Goal: Find specific page/section: Find specific page/section

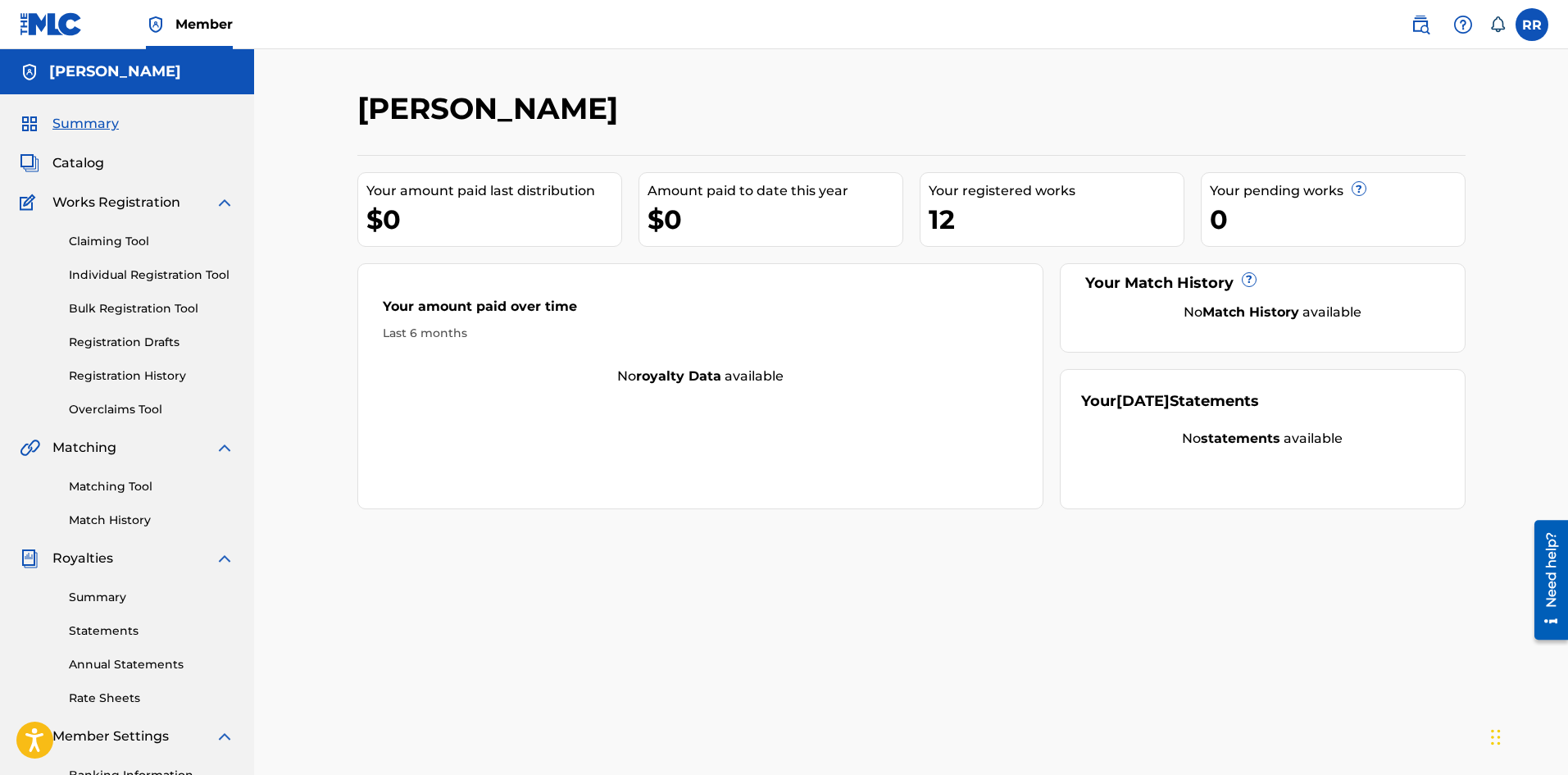
click at [124, 601] on link "Summary" at bounding box center [151, 597] width 165 height 18
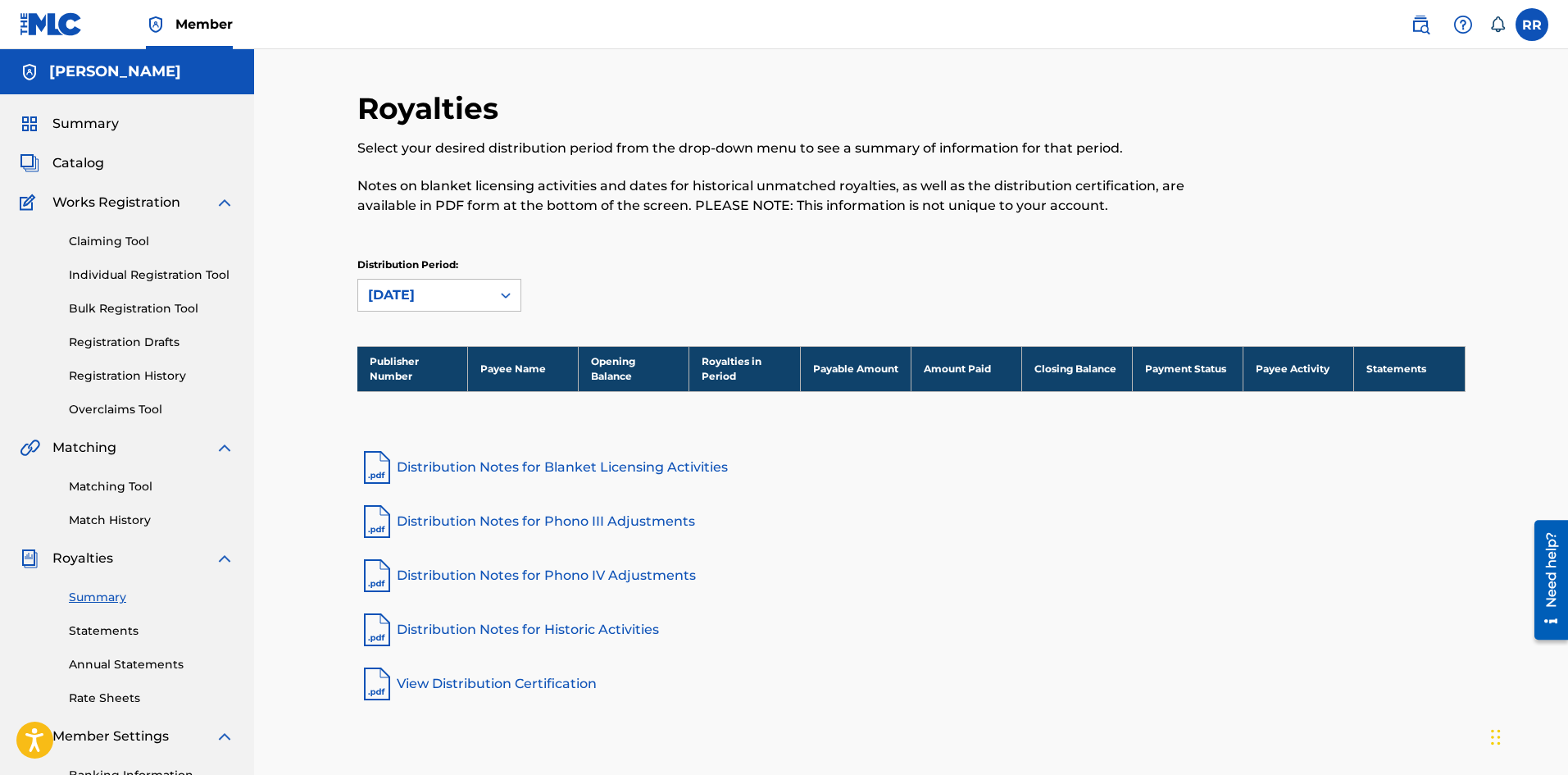
click at [109, 627] on link "Statements" at bounding box center [151, 630] width 165 height 18
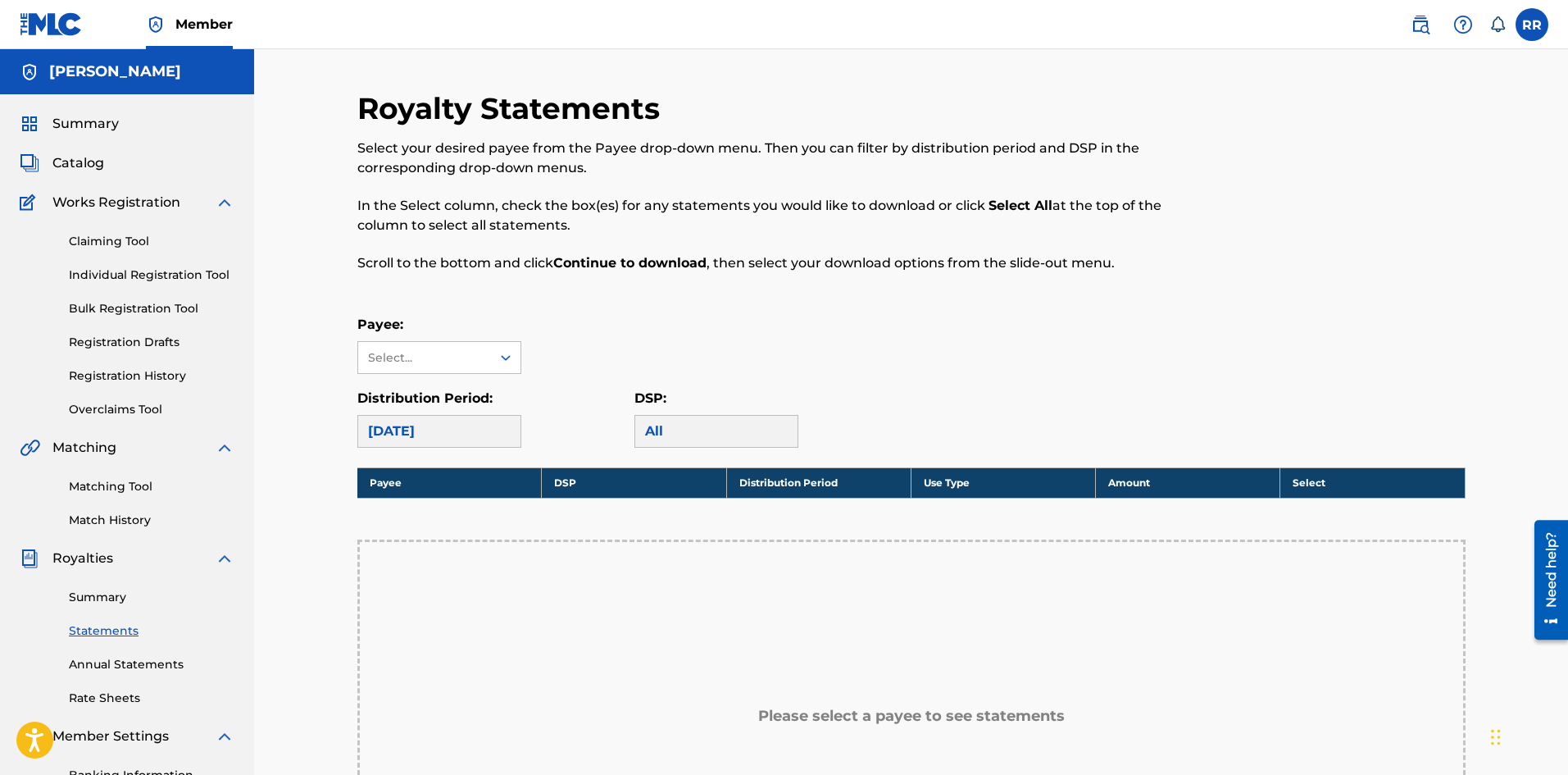
click at [105, 662] on link "Annual Statements" at bounding box center [151, 665] width 165 height 18
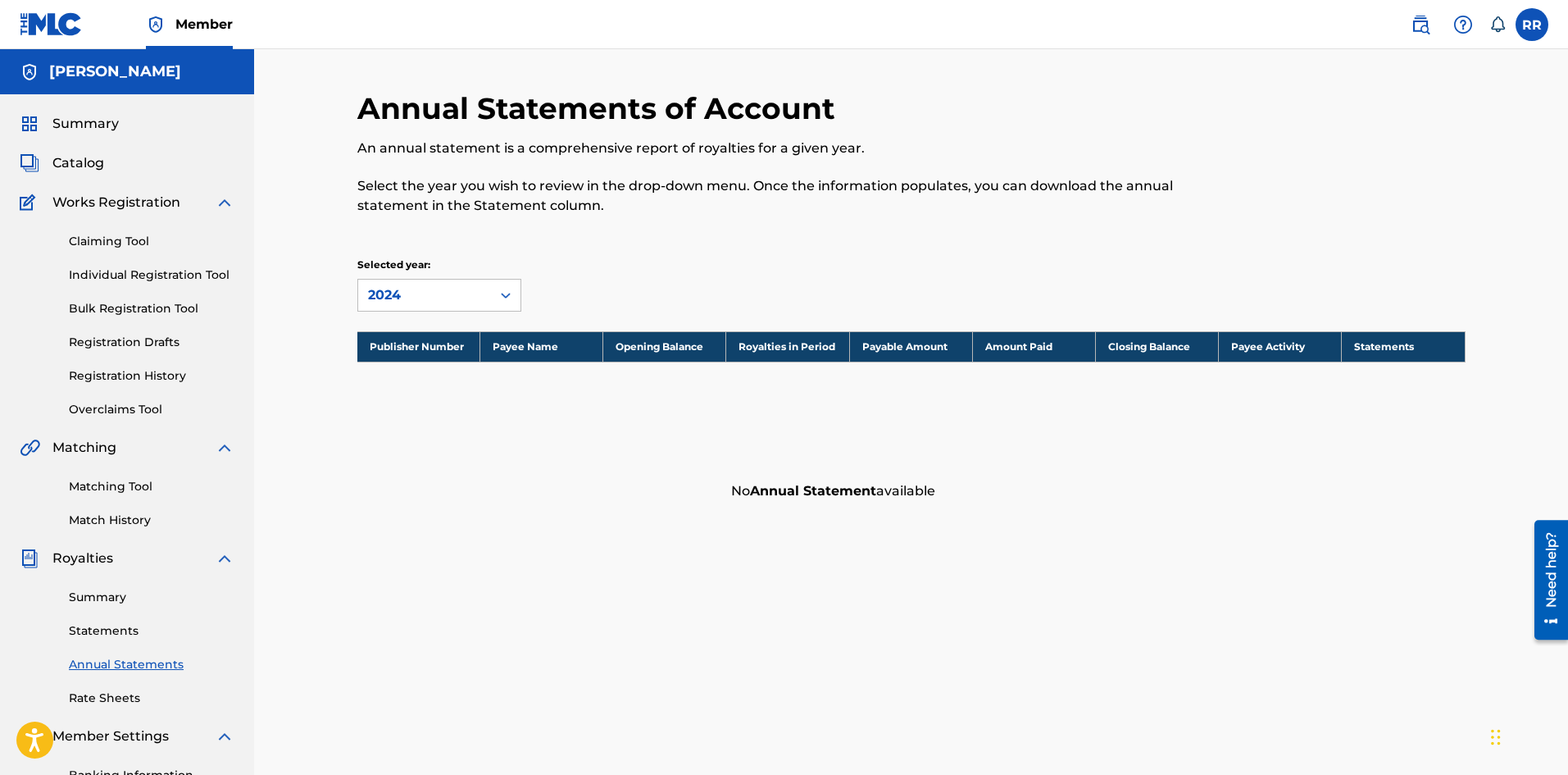
click at [97, 707] on div "Summary Catalog Works Registration Claiming Tool Individual Registration Tool B…" at bounding box center [127, 516] width 254 height 844
click at [107, 693] on link "Rate Sheets" at bounding box center [151, 698] width 165 height 18
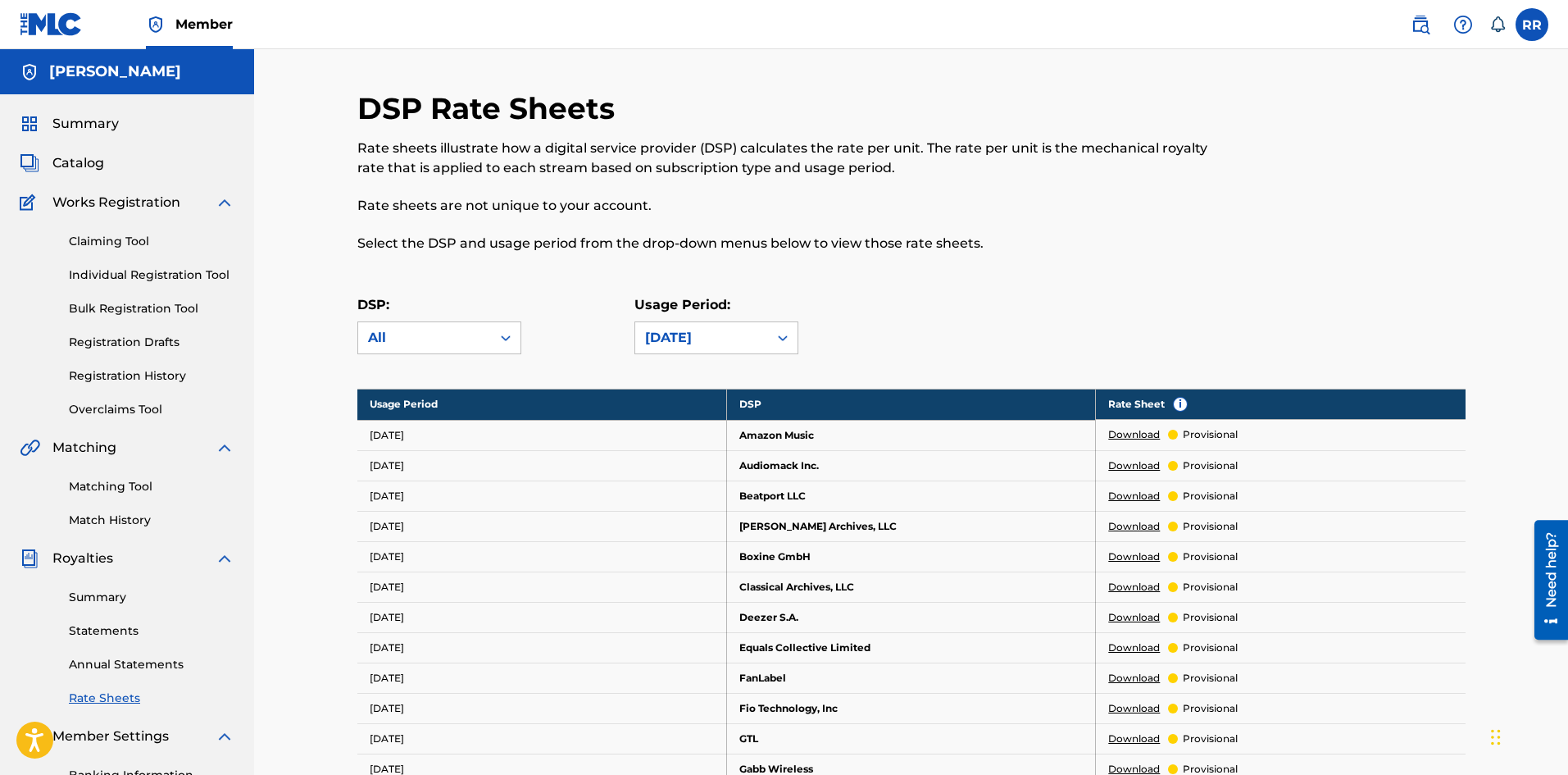
click at [65, 163] on span "Catalog" at bounding box center [79, 163] width 52 height 20
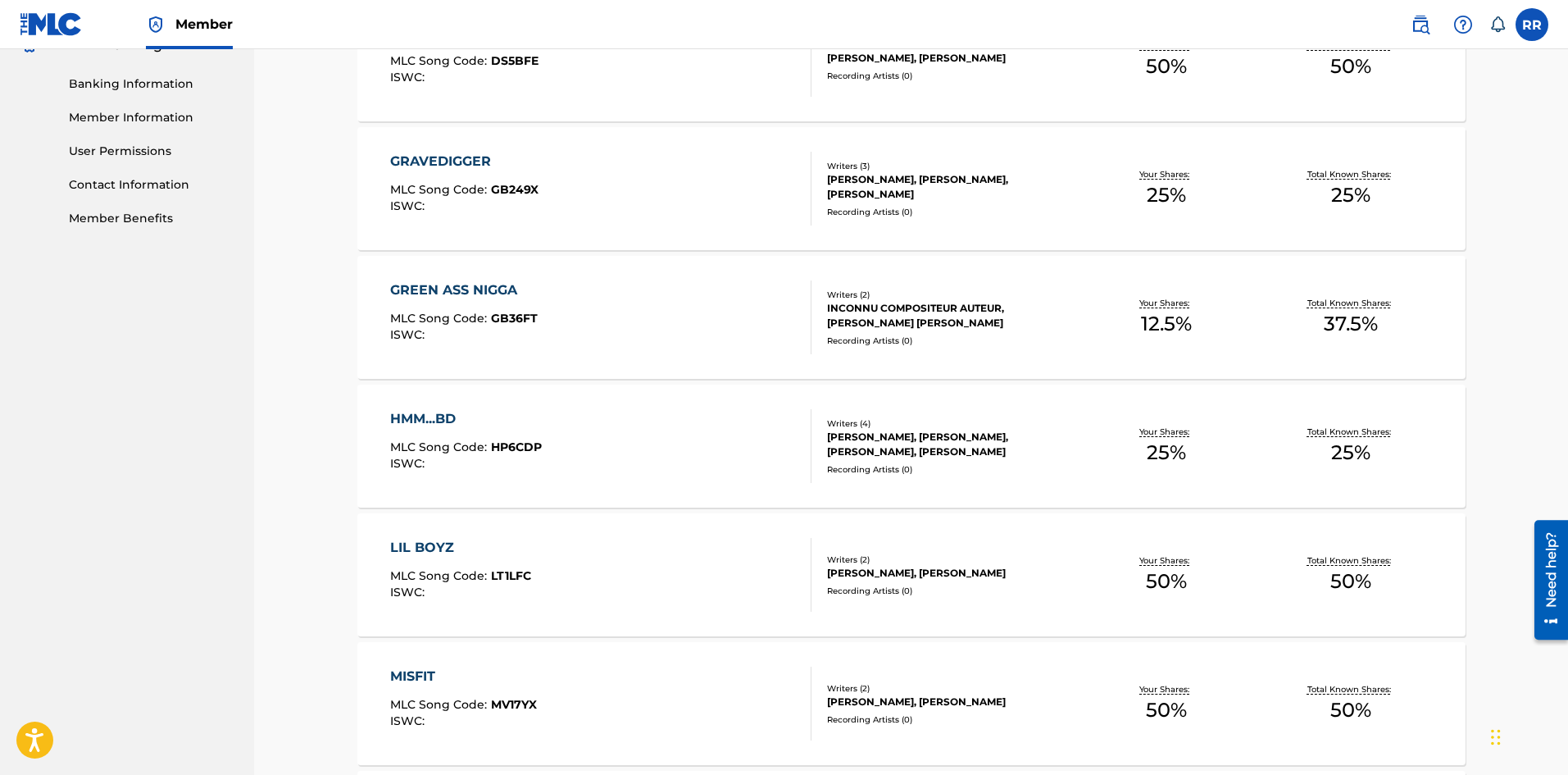
scroll to position [1102, 0]
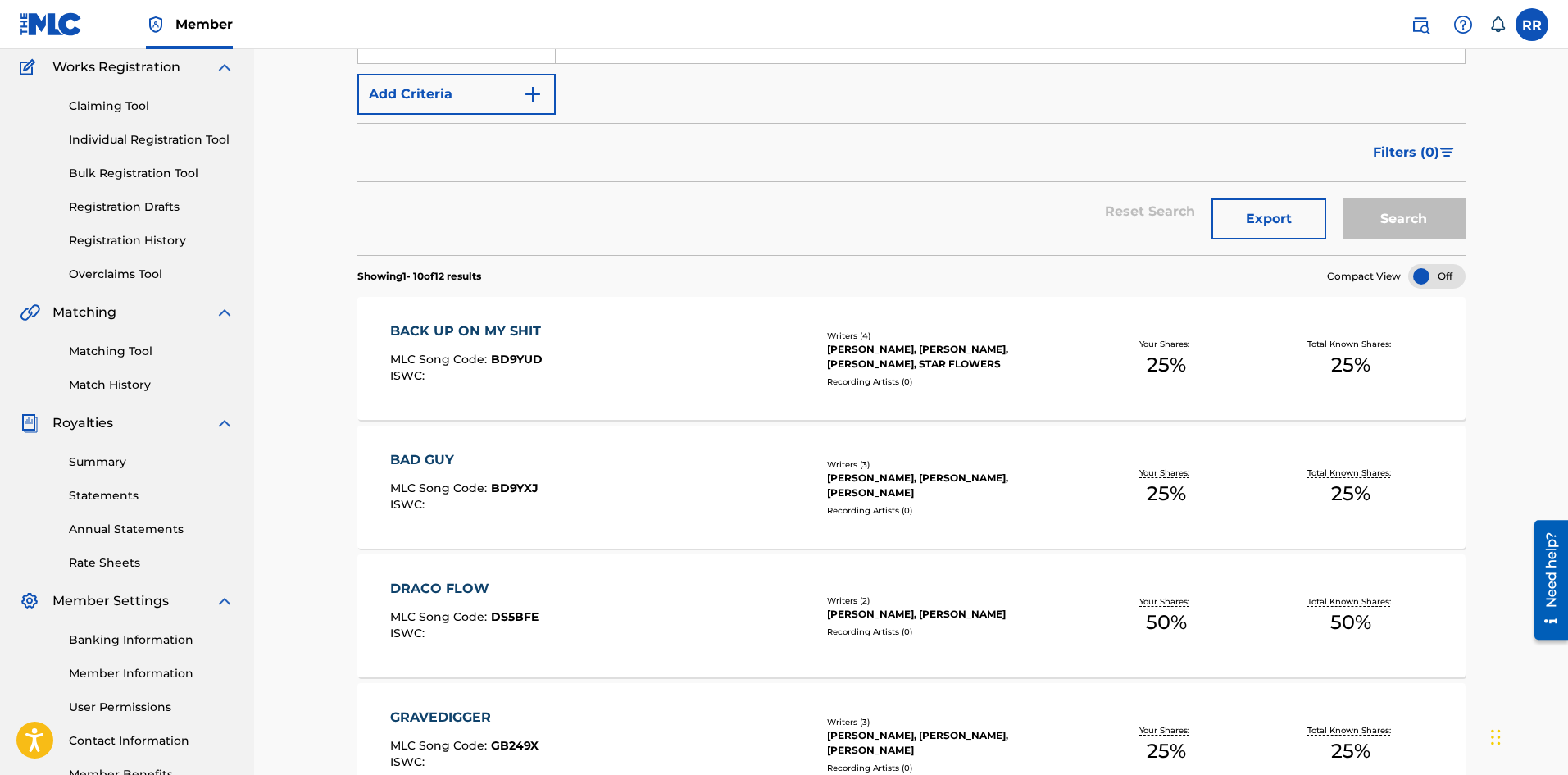
scroll to position [96, 0]
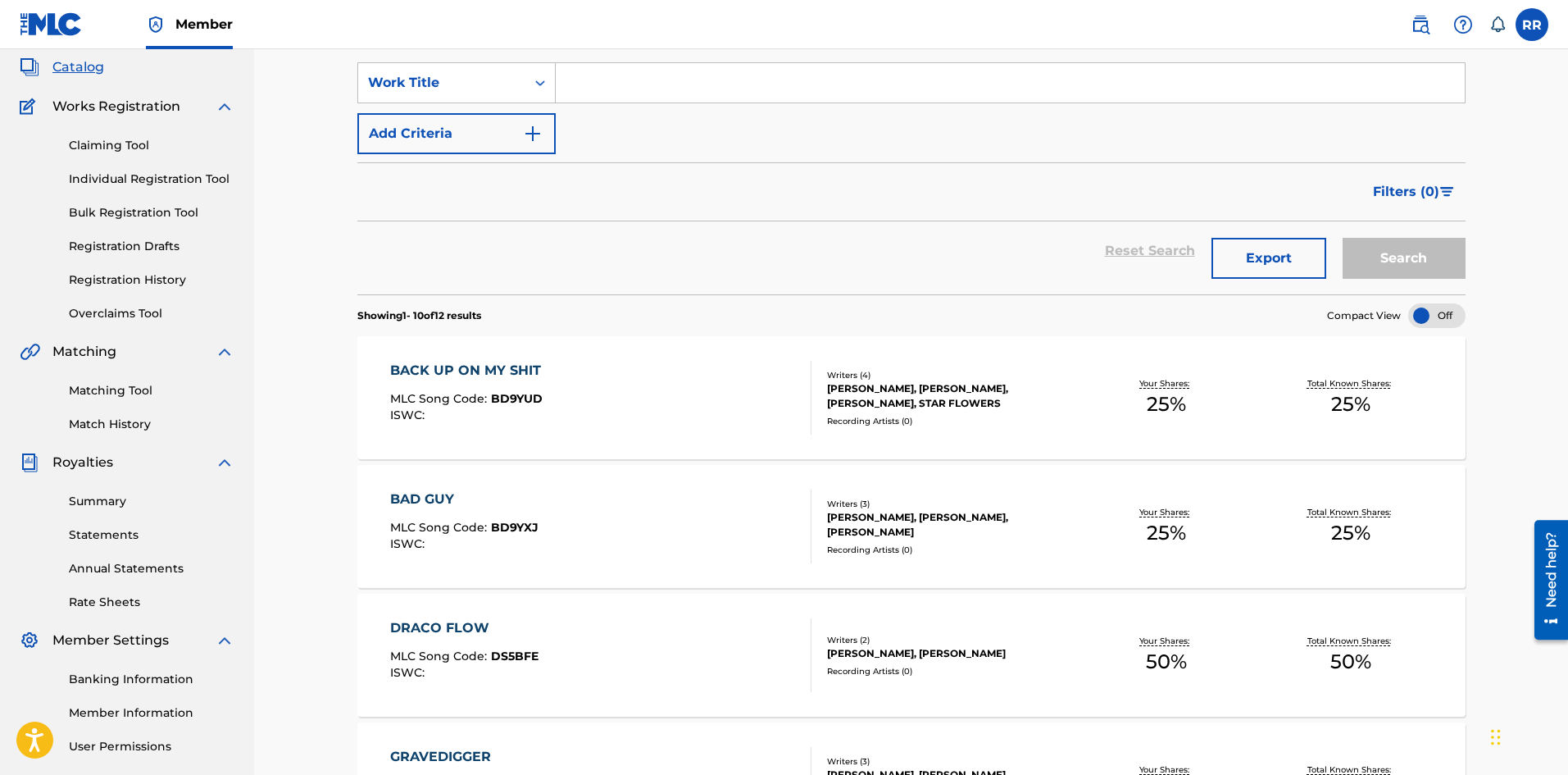
click at [480, 366] on div "BACK UP ON MY SHIT" at bounding box center [470, 371] width 159 height 20
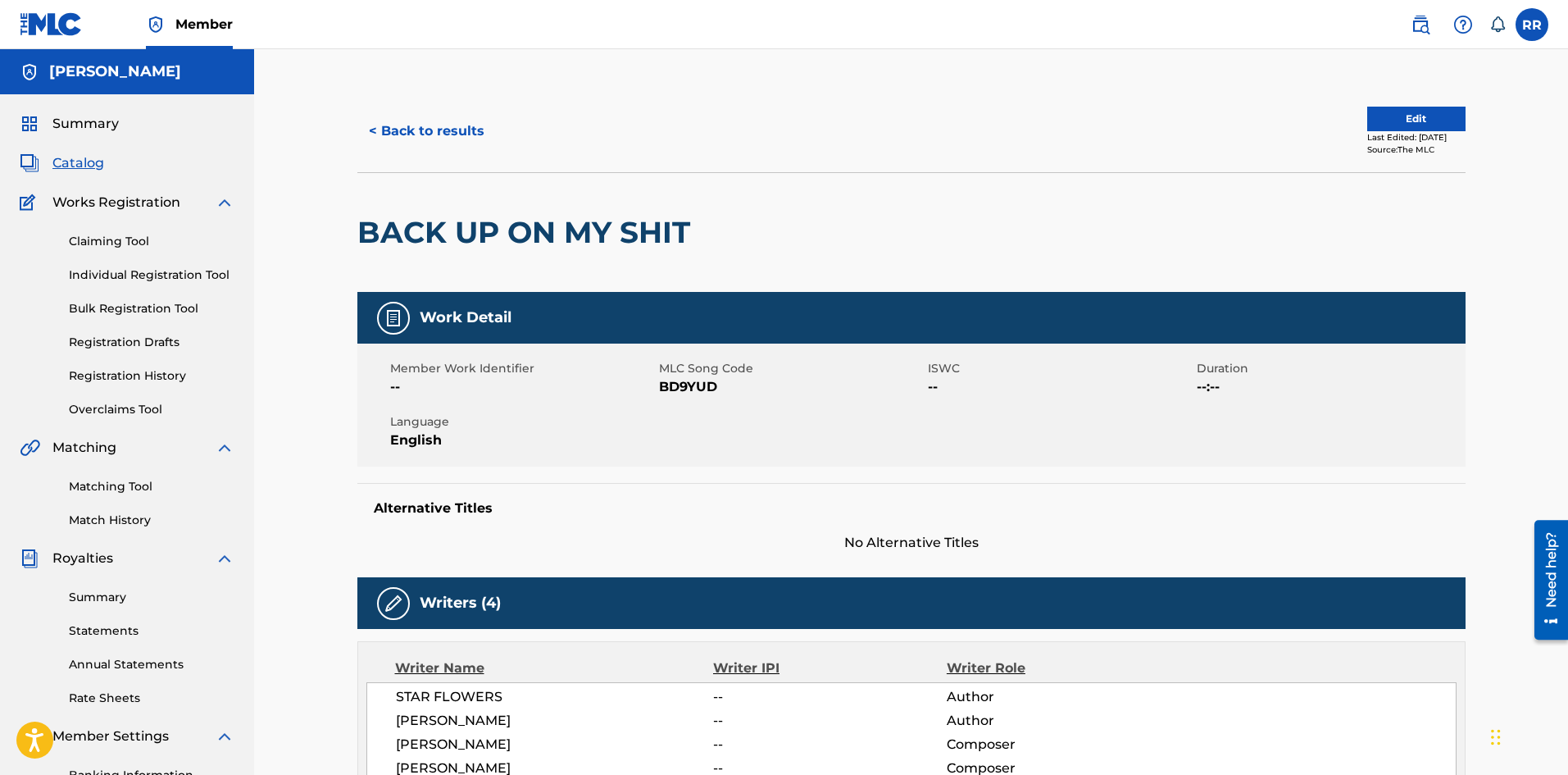
click at [421, 121] on button "< Back to results" at bounding box center [427, 130] width 139 height 41
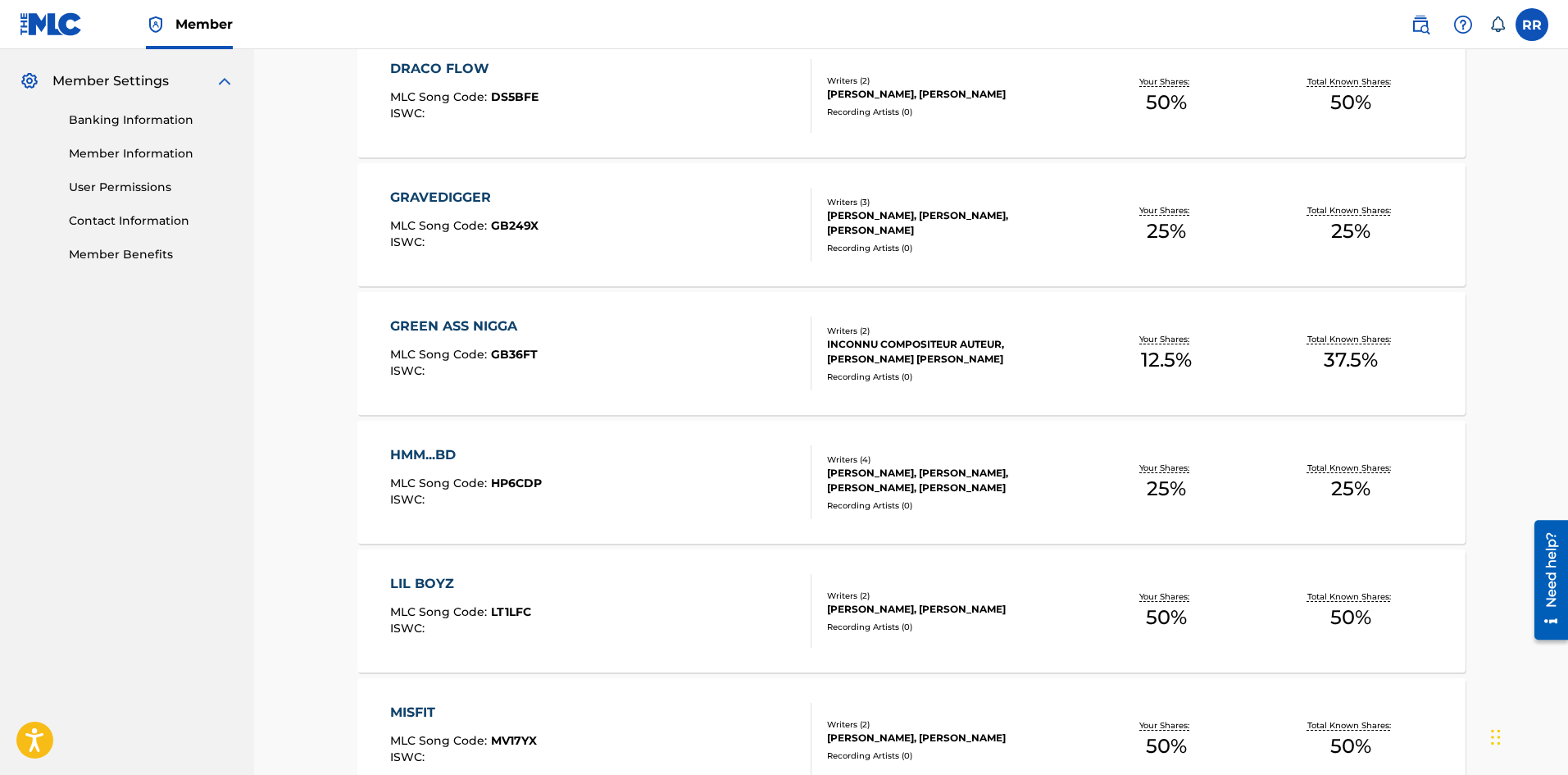
scroll to position [665, 0]
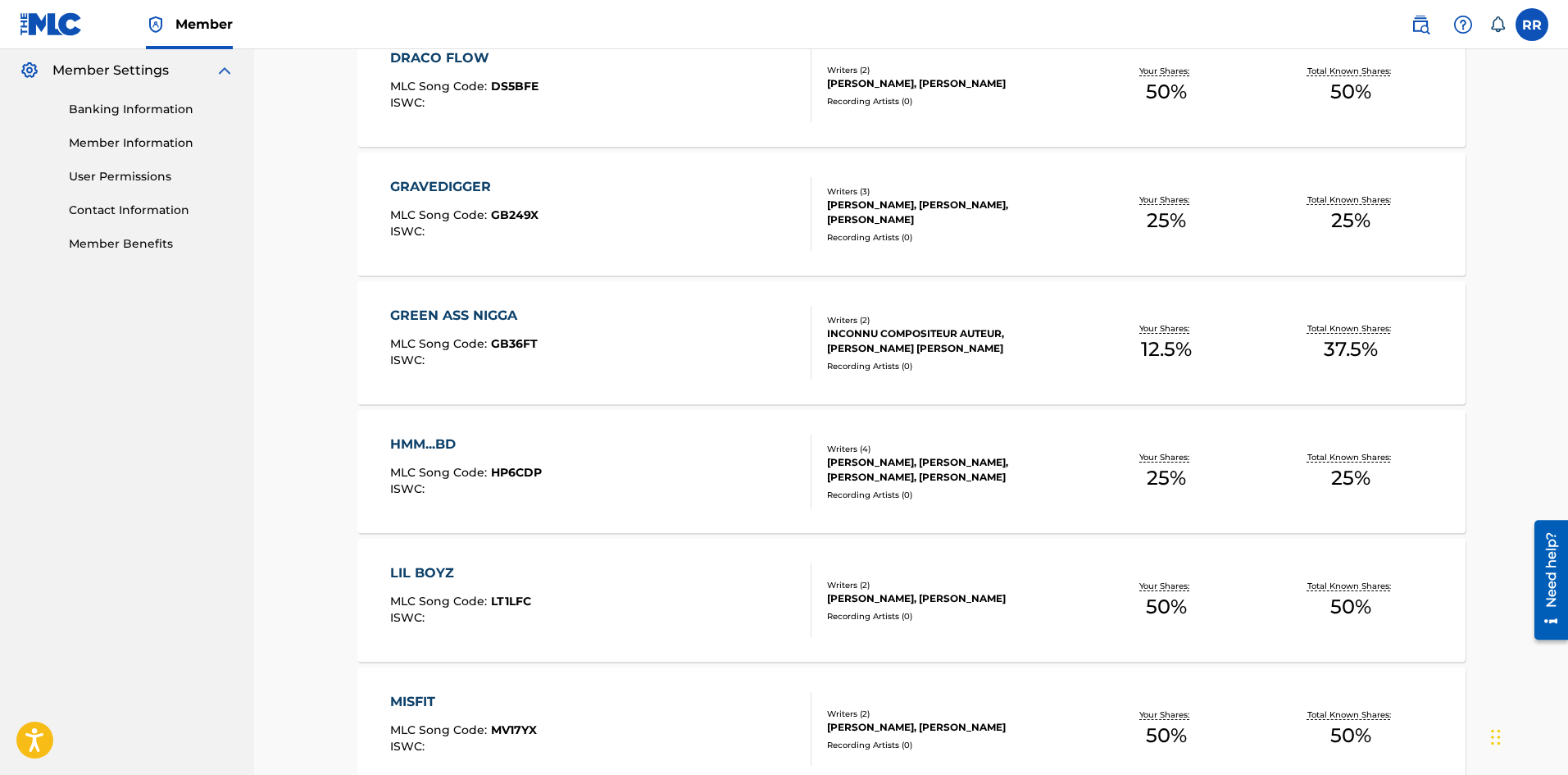
click at [1553, 101] on div "Catalog Register Work SearchWithCriteria8bdaead1-20a6-4c7f-8f55-9bc209a46661 Wo…" at bounding box center [911, 257] width 1314 height 1749
click at [1529, 103] on div "Catalog Register Work SearchWithCriteria8bdaead1-20a6-4c7f-8f55-9bc209a46661 Wo…" at bounding box center [911, 257] width 1314 height 1749
